Goal: Transaction & Acquisition: Purchase product/service

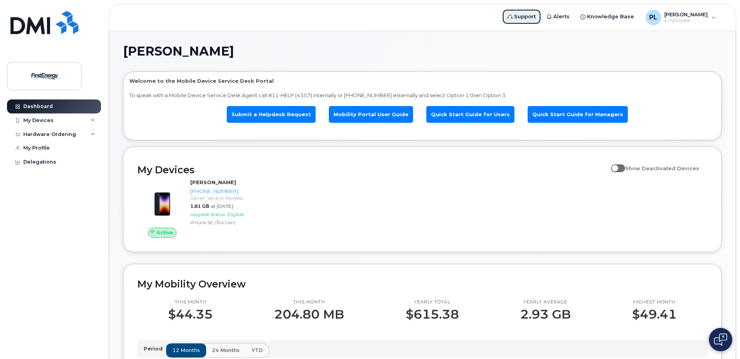
click at [536, 17] on span "Support" at bounding box center [525, 17] width 22 height 8
click at [75, 121] on div "My Devices" at bounding box center [54, 120] width 94 height 14
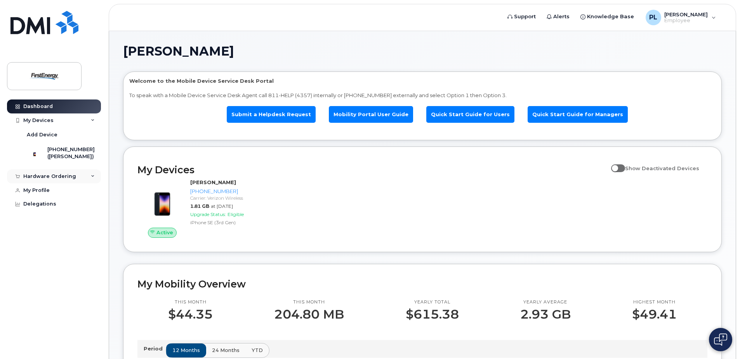
click at [89, 183] on div "Hardware Ordering" at bounding box center [54, 176] width 94 height 14
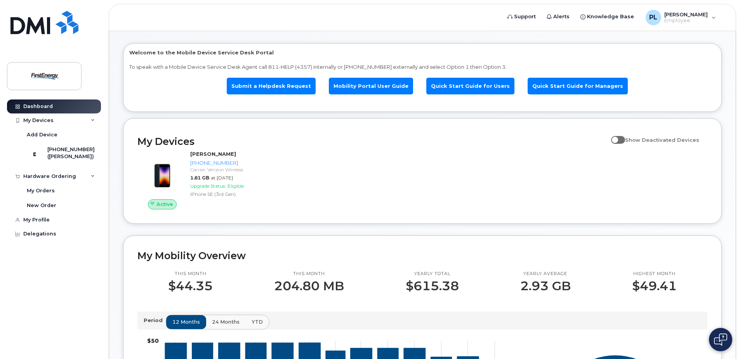
scroll to position [15, 0]
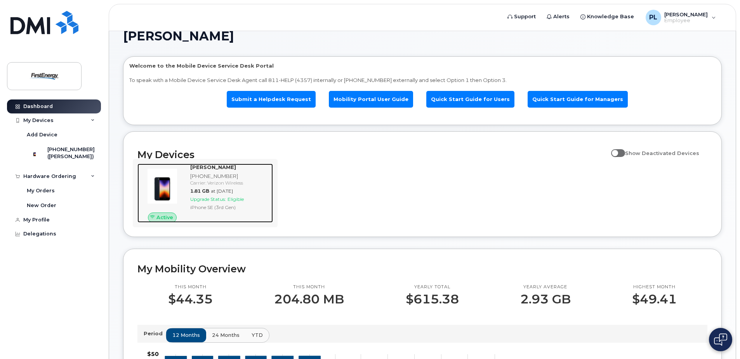
click at [231, 198] on span "Eligible" at bounding box center [236, 199] width 16 height 6
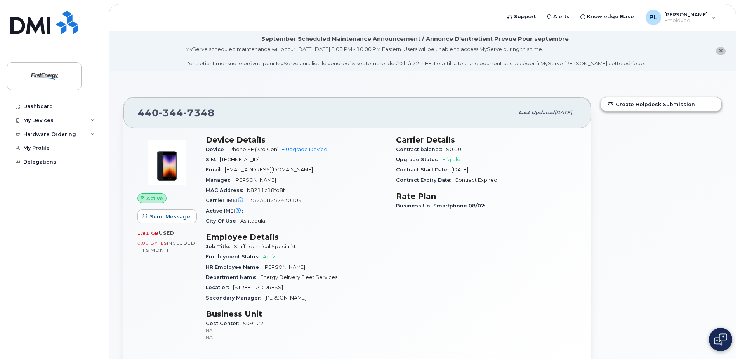
click at [303, 153] on div "Device iPhone SE (3rd Gen) + Upgrade Device" at bounding box center [296, 149] width 181 height 10
click at [303, 150] on link "+ Upgrade Device" at bounding box center [304, 149] width 45 height 6
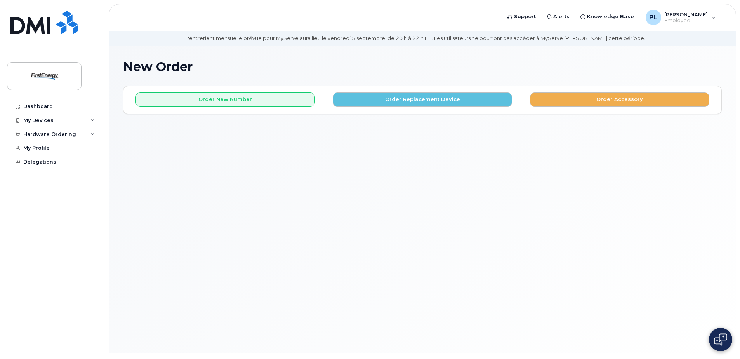
scroll to position [39, 0]
